Goal: Find specific page/section: Find specific page/section

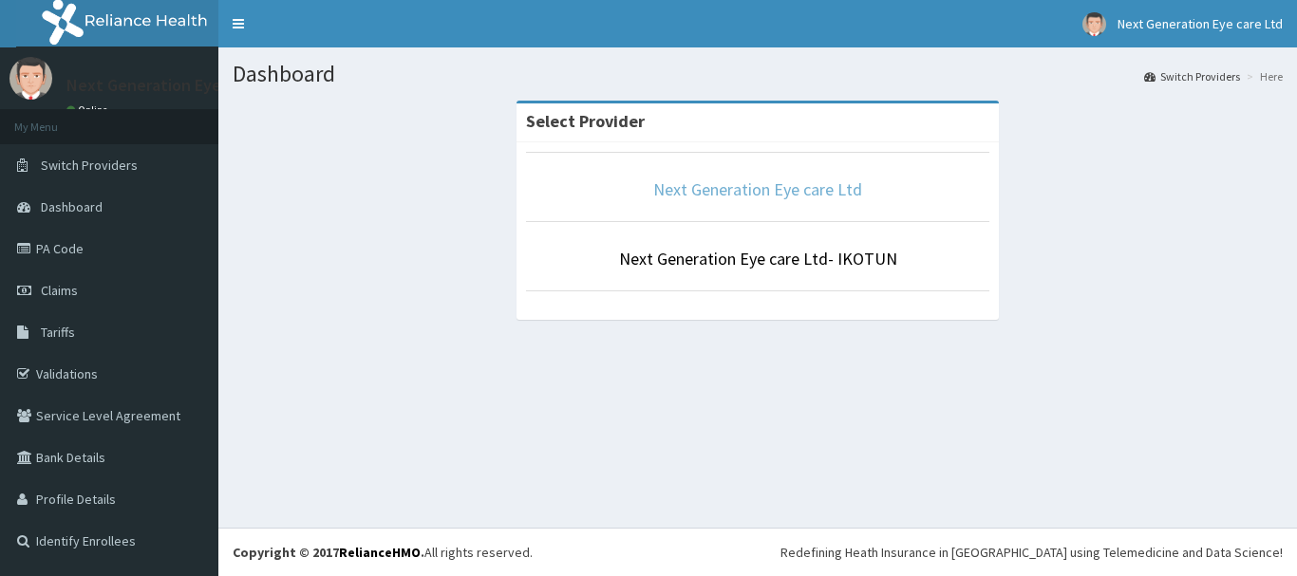
click at [684, 193] on link "Next Generation Eye care Ltd" at bounding box center [757, 190] width 209 height 22
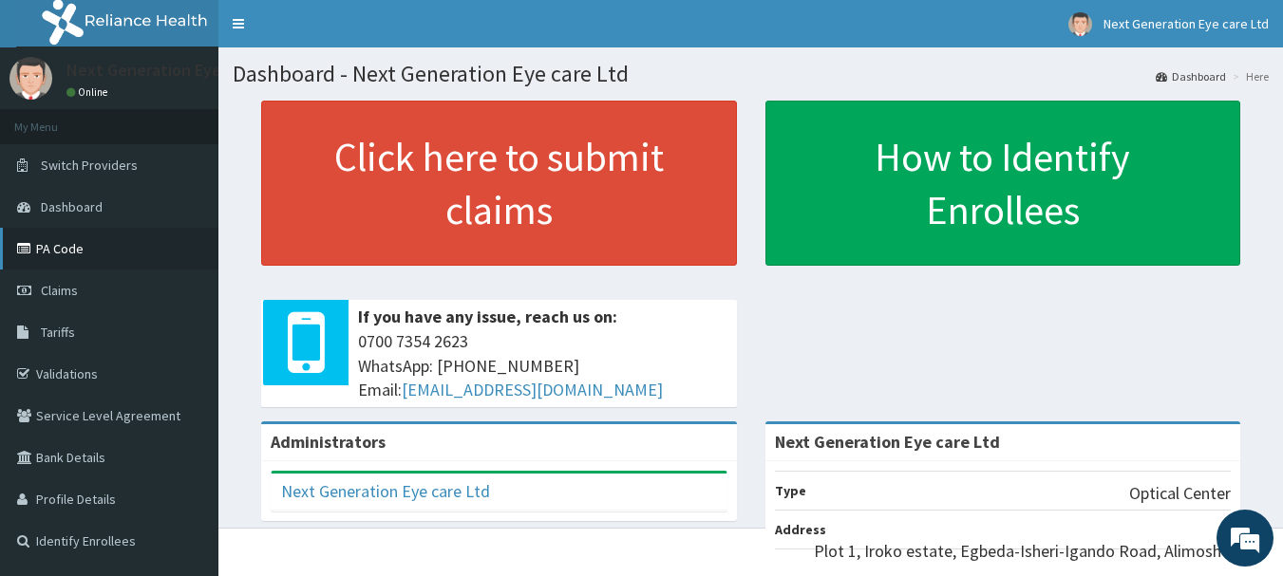
click at [75, 255] on link "PA Code" at bounding box center [109, 249] width 218 height 42
